Goal: Entertainment & Leisure: Consume media (video, audio)

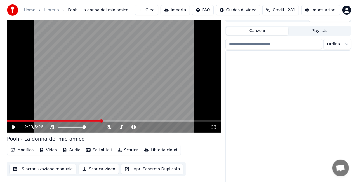
scroll to position [5406, 0]
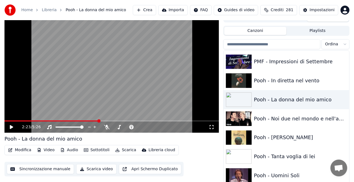
click at [156, 9] on button "Crea" at bounding box center [144, 10] width 23 height 10
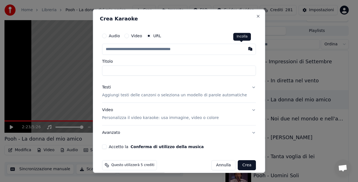
click at [245, 51] on button "button" at bounding box center [250, 49] width 11 height 10
type input "**********"
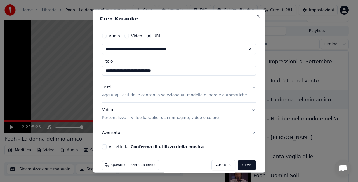
click at [184, 68] on input "**********" at bounding box center [179, 71] width 154 height 10
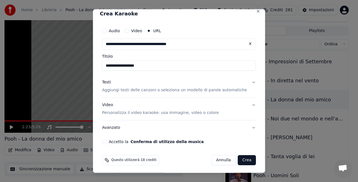
scroll to position [6, 0]
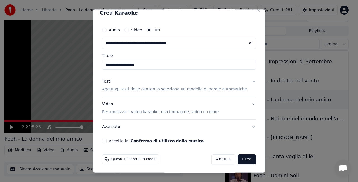
type input "**********"
click at [107, 139] on button "Accetto la Conferma di utilizzo della musica" at bounding box center [104, 140] width 4 height 4
click at [243, 159] on button "Crea" at bounding box center [247, 159] width 18 height 10
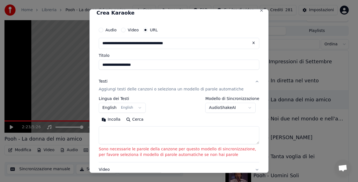
click at [111, 106] on button "English English" at bounding box center [122, 107] width 47 height 10
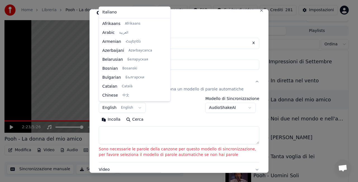
scroll to position [45, 0]
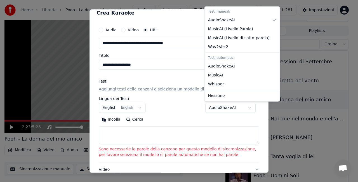
click at [216, 108] on body "**********" at bounding box center [177, 83] width 354 height 182
select select "**********"
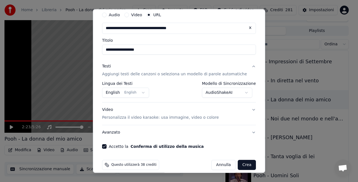
scroll to position [27, 0]
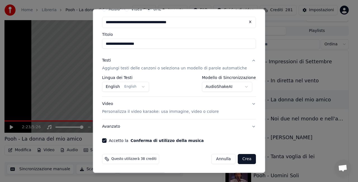
click at [238, 161] on button "Crea" at bounding box center [247, 159] width 18 height 10
click at [238, 159] on button "Crea" at bounding box center [247, 159] width 18 height 10
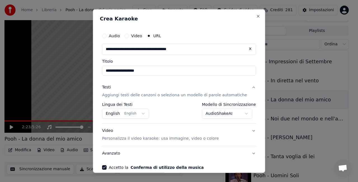
click at [216, 116] on body "**********" at bounding box center [177, 83] width 354 height 182
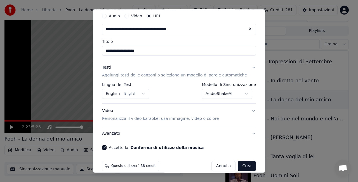
scroll to position [27, 0]
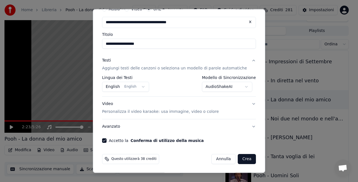
click at [238, 158] on button "Crea" at bounding box center [247, 159] width 18 height 10
click at [112, 87] on body "**********" at bounding box center [177, 83] width 354 height 182
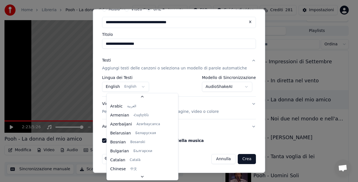
scroll to position [45, 0]
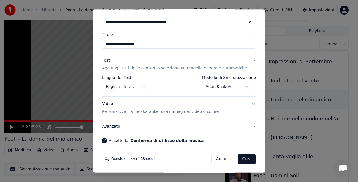
click at [238, 156] on button "Crea" at bounding box center [247, 159] width 18 height 10
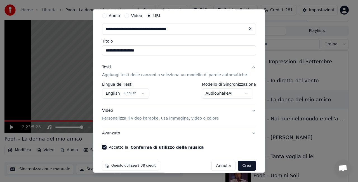
scroll to position [27, 0]
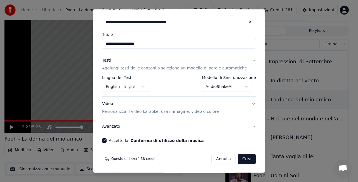
click at [134, 113] on p "Personalizza il video karaoke: usa immagine, video o colore" at bounding box center [160, 112] width 117 height 6
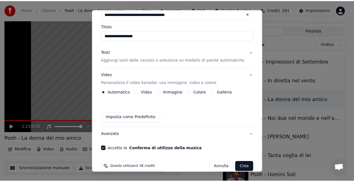
scroll to position [43, 0]
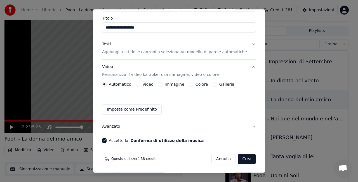
click at [242, 156] on button "Crea" at bounding box center [247, 159] width 18 height 10
click at [116, 161] on span "Questo utilizzerà 38 crediti" at bounding box center [133, 159] width 45 height 4
click at [215, 157] on button "Annulla" at bounding box center [224, 159] width 24 height 10
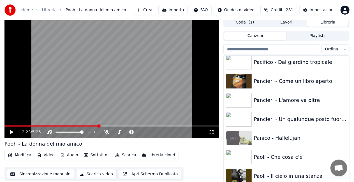
scroll to position [0, 0]
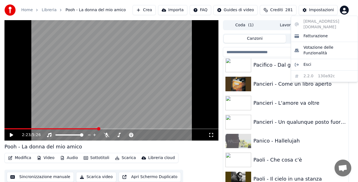
click at [343, 12] on html "Home Libreria Pooh - La donna del mio amico Crea Importa FAQ Guides di video Cr…" at bounding box center [179, 91] width 358 height 182
click at [289, 8] on html "Home Libreria Pooh - La donna del mio amico Crea Importa FAQ Guides di video Cr…" at bounding box center [179, 91] width 358 height 182
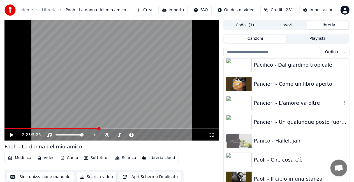
click at [278, 102] on div "Pancieri - L'amore va oltre" at bounding box center [297, 103] width 87 height 8
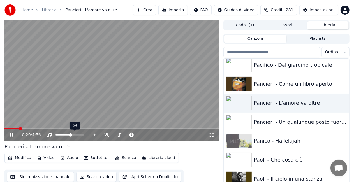
click at [72, 133] on span at bounding box center [70, 134] width 3 height 3
click at [210, 134] on icon at bounding box center [211, 135] width 4 height 4
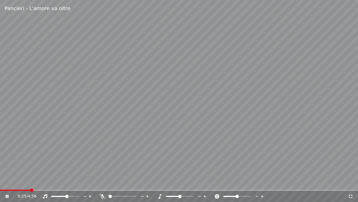
click at [103, 182] on icon at bounding box center [103, 196] width 6 height 4
drag, startPoint x: 104, startPoint y: 197, endPoint x: 105, endPoint y: 192, distance: 5.4
click at [105, 182] on div "0:33 / 4:56" at bounding box center [179, 195] width 358 height 11
click at [104, 182] on icon at bounding box center [103, 196] width 6 height 4
click at [78, 182] on span at bounding box center [76, 195] width 3 height 3
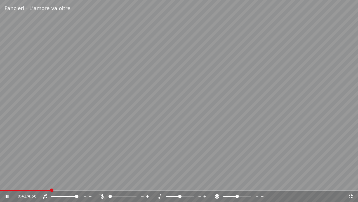
click at [101, 182] on icon at bounding box center [103, 196] width 6 height 4
click at [206, 182] on icon at bounding box center [204, 196] width 5 height 6
click at [102, 182] on icon at bounding box center [102, 196] width 3 height 4
click at [102, 182] on icon at bounding box center [103, 196] width 6 height 4
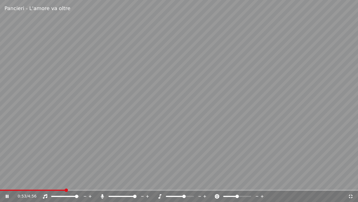
click at [198, 182] on icon at bounding box center [199, 196] width 5 height 6
click at [191, 110] on video at bounding box center [179, 101] width 358 height 202
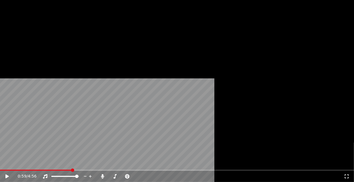
scroll to position [7898, 0]
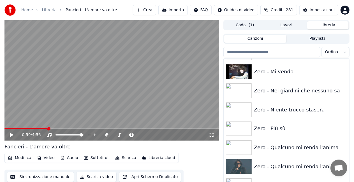
click at [282, 163] on div "Zero - Qualcuno mi renda l'anima" at bounding box center [297, 167] width 87 height 8
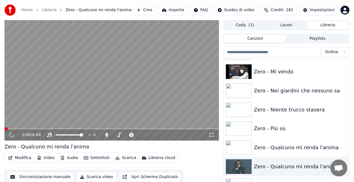
click at [214, 134] on div "0:00 / 4:44" at bounding box center [112, 135] width 210 height 6
click at [212, 135] on icon at bounding box center [212, 135] width 6 height 4
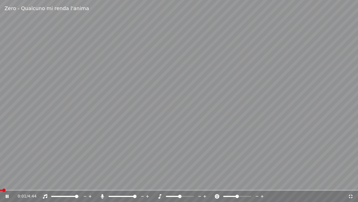
click at [160, 182] on icon at bounding box center [159, 196] width 3 height 4
click at [101, 182] on icon at bounding box center [103, 196] width 6 height 4
click at [110, 82] on video at bounding box center [179, 101] width 358 height 202
click at [204, 182] on icon at bounding box center [205, 196] width 3 height 3
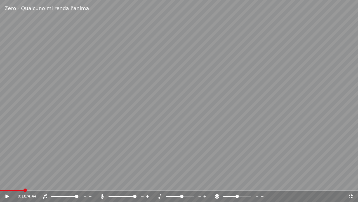
click at [204, 182] on icon at bounding box center [205, 196] width 3 height 3
click at [11, 182] on video at bounding box center [179, 101] width 358 height 202
click at [11, 182] on span at bounding box center [12, 189] width 25 height 1
click at [101, 182] on icon at bounding box center [103, 196] width 6 height 4
click at [127, 144] on video at bounding box center [179, 101] width 358 height 202
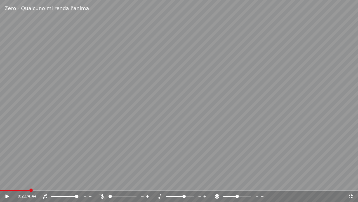
click at [161, 182] on icon at bounding box center [160, 196] width 6 height 4
click at [199, 182] on icon at bounding box center [199, 196] width 5 height 6
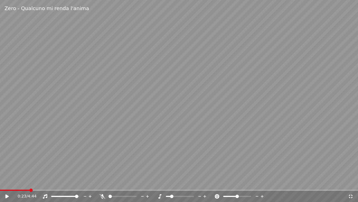
click at [82, 148] on video at bounding box center [179, 101] width 358 height 202
click at [106, 182] on div at bounding box center [127, 196] width 45 height 6
click at [101, 182] on icon at bounding box center [103, 196] width 6 height 4
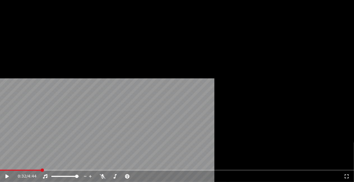
click at [21, 41] on button "Modifica" at bounding box center [20, 38] width 28 height 8
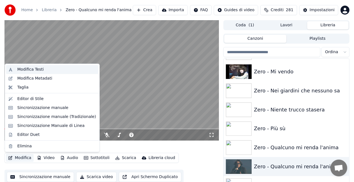
click at [43, 69] on div "Modifica Testi" at bounding box center [56, 70] width 79 height 6
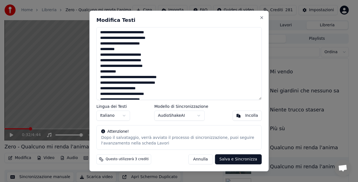
click at [131, 32] on textarea "**********" at bounding box center [179, 63] width 165 height 73
click at [213, 160] on button "Annulla" at bounding box center [201, 159] width 24 height 10
